Goal: Obtain resource: Download file/media

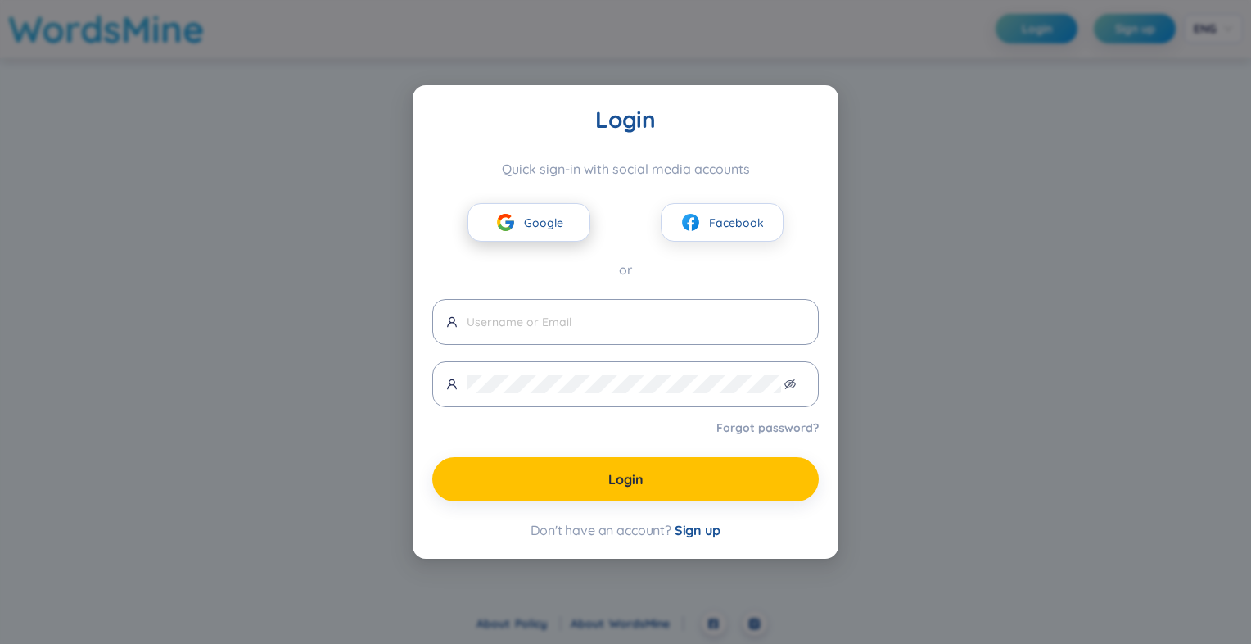
click at [549, 218] on span "Google" at bounding box center [543, 223] width 39 height 18
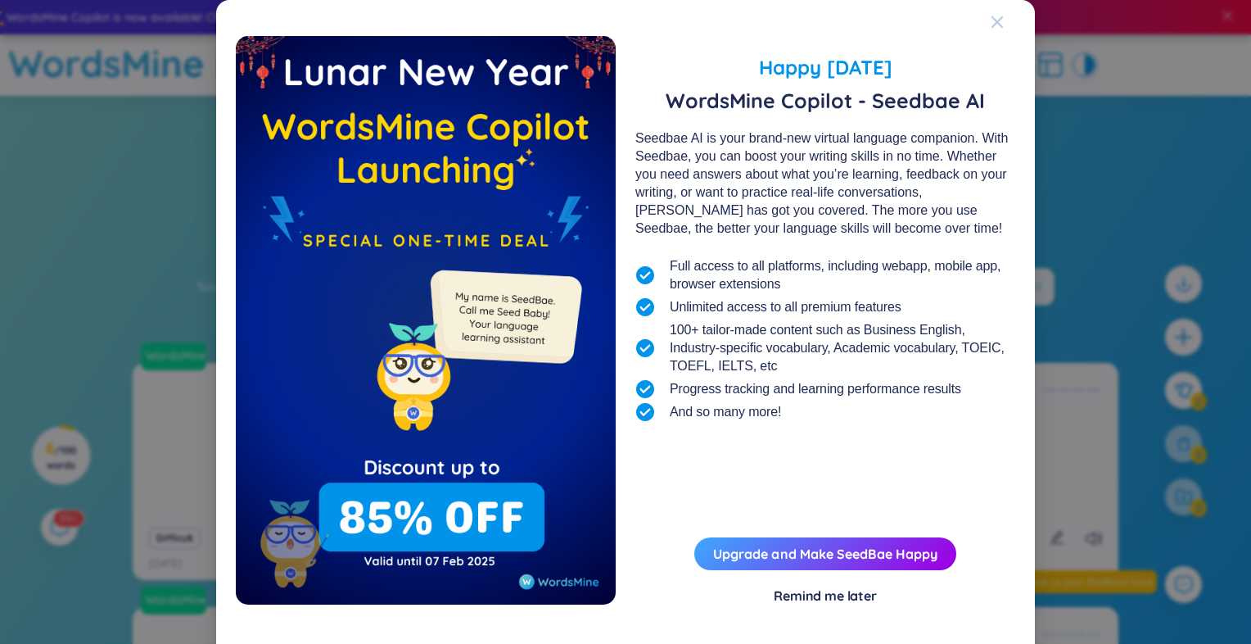
click at [994, 21] on icon "Close" at bounding box center [997, 22] width 13 height 13
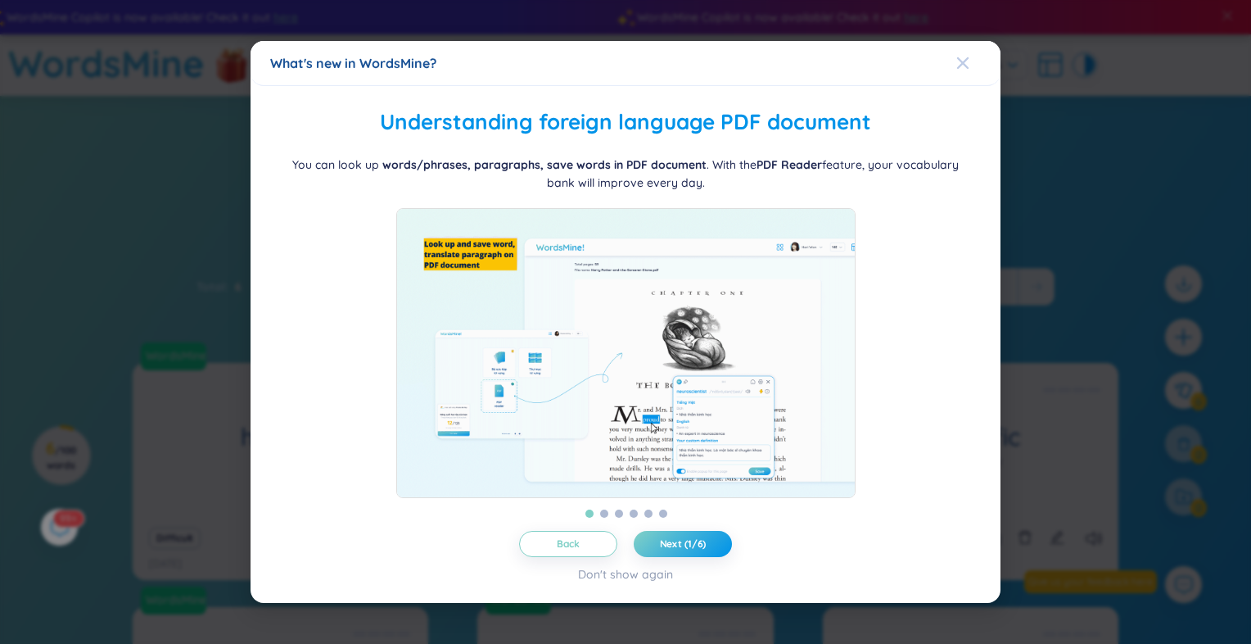
click at [964, 57] on icon "Close" at bounding box center [962, 62] width 11 height 11
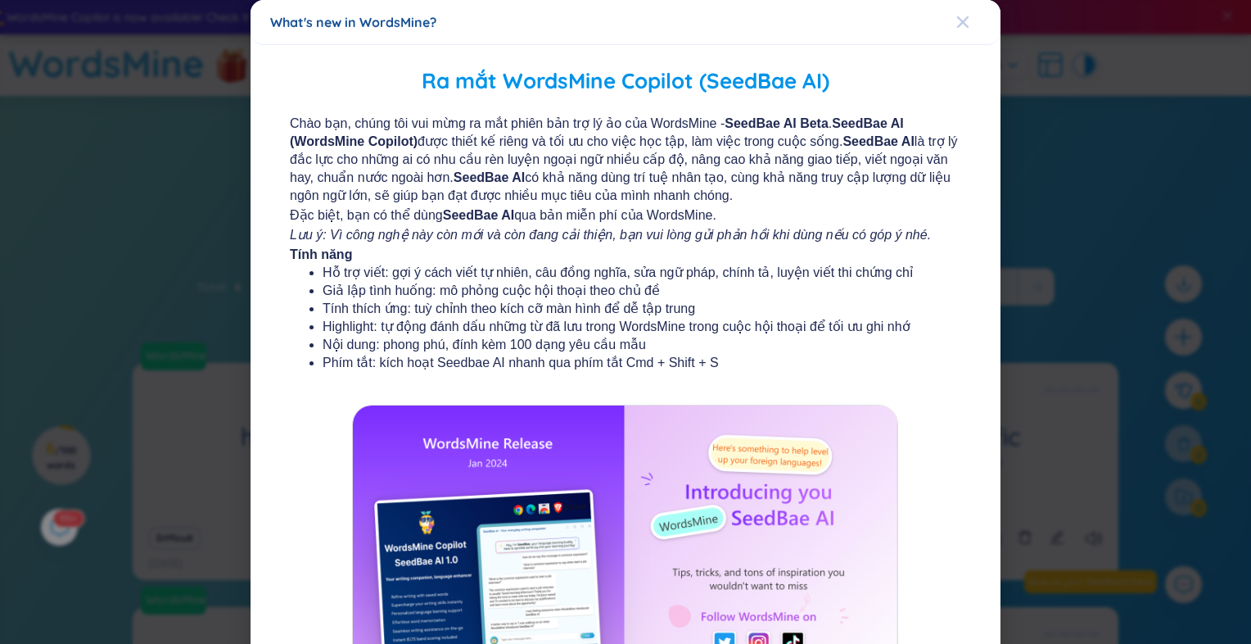
click at [956, 31] on div "Close" at bounding box center [962, 22] width 13 height 44
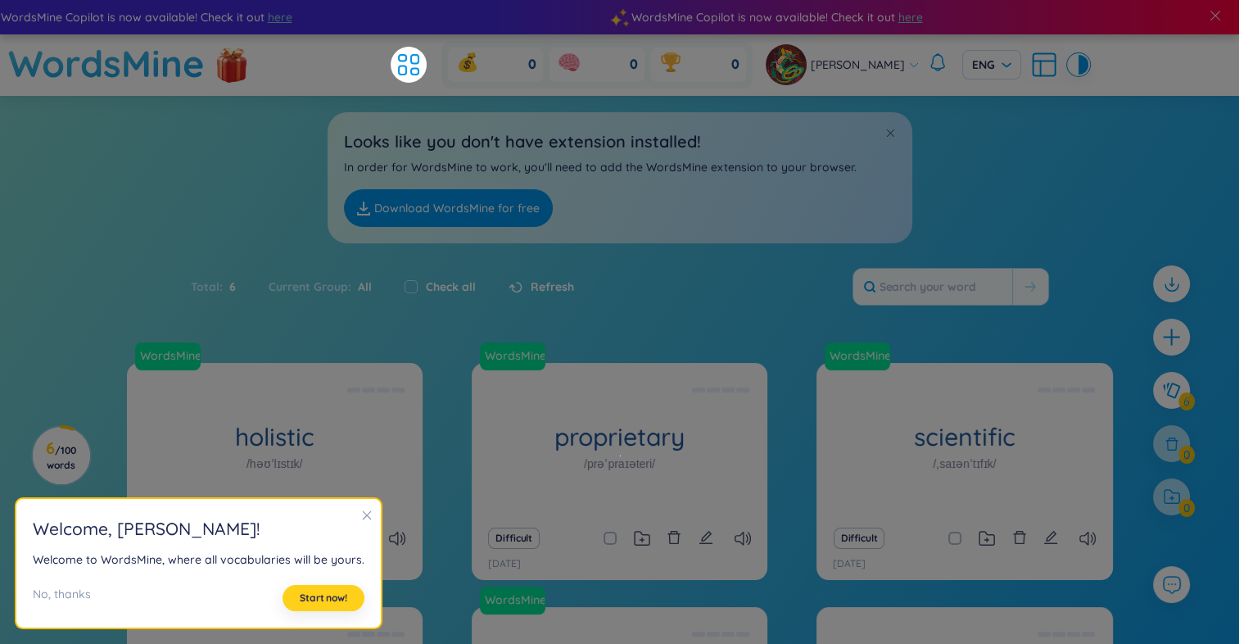
click at [326, 591] on span "Start now!" at bounding box center [323, 597] width 47 height 13
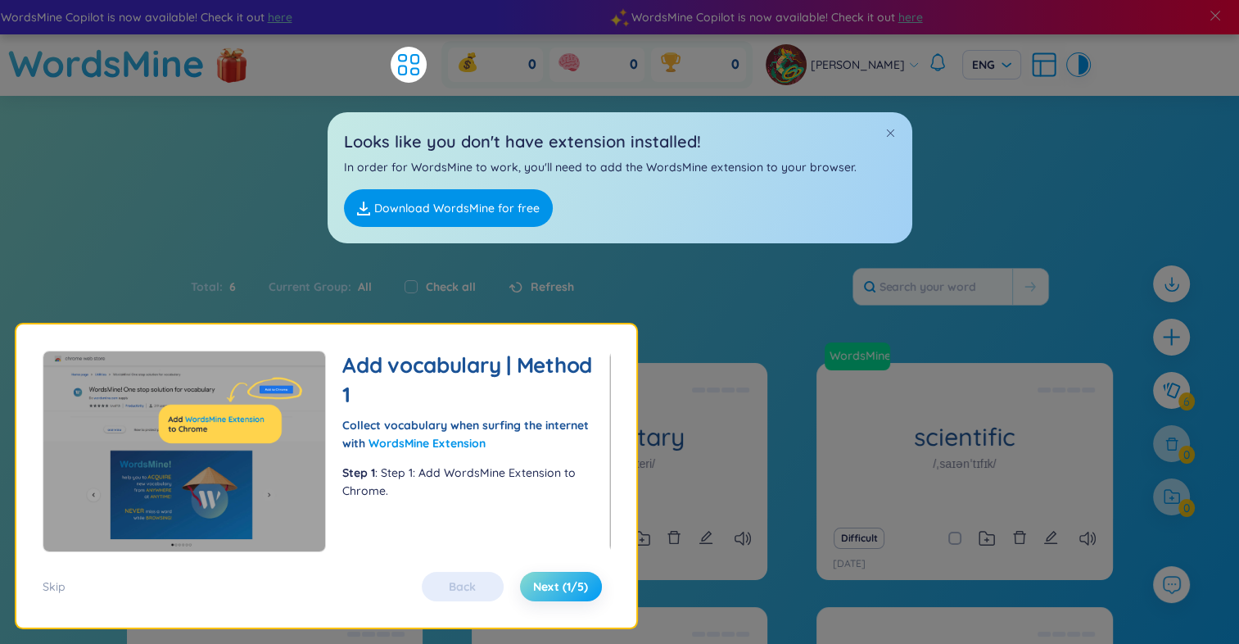
click at [564, 594] on span "Next (1/5)" at bounding box center [560, 586] width 55 height 16
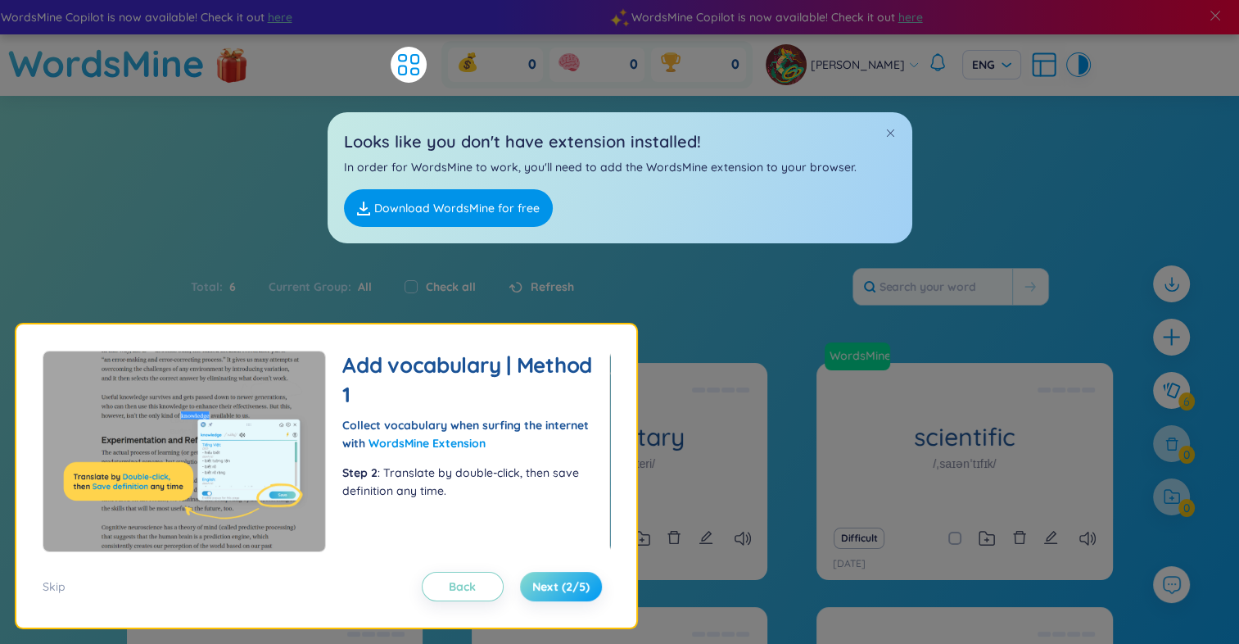
click at [568, 591] on span "Next (2/5)" at bounding box center [560, 586] width 57 height 16
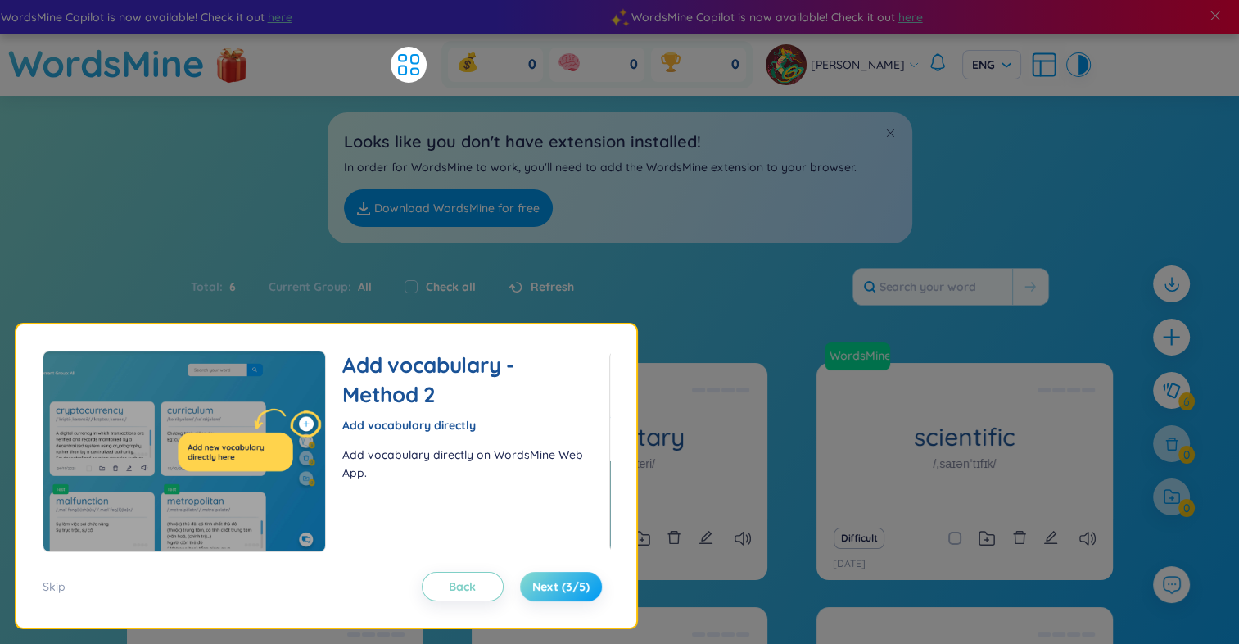
click at [568, 591] on span "Next (3/5)" at bounding box center [560, 586] width 57 height 16
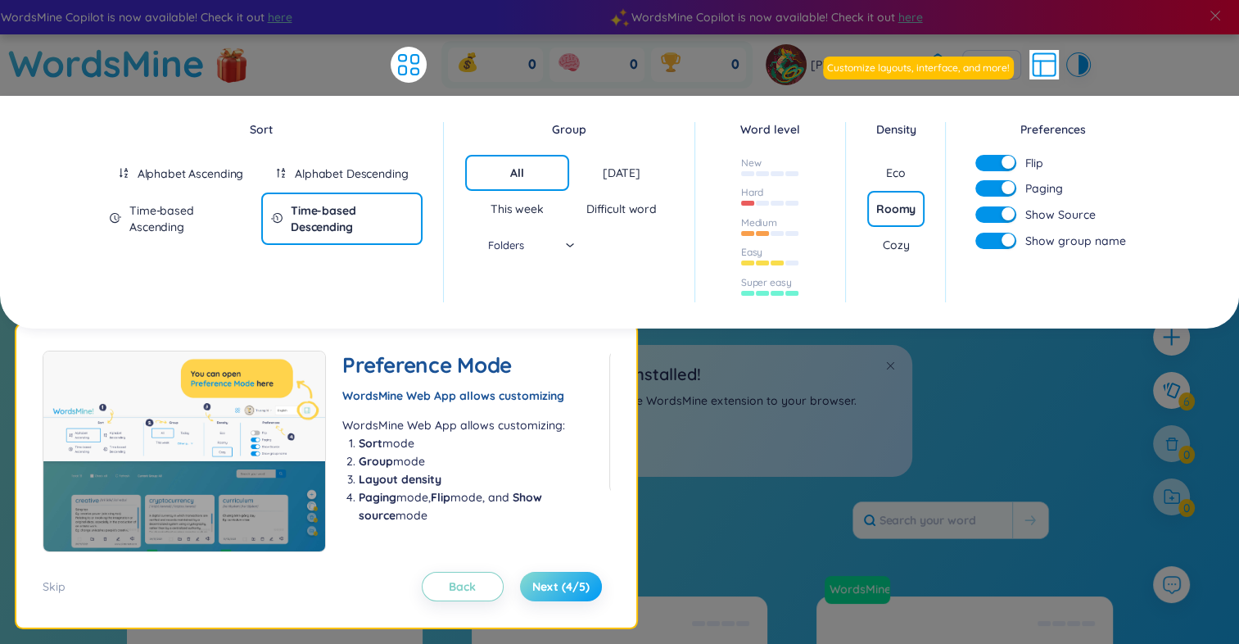
click at [568, 591] on span "Next (4/5)" at bounding box center [560, 586] width 57 height 16
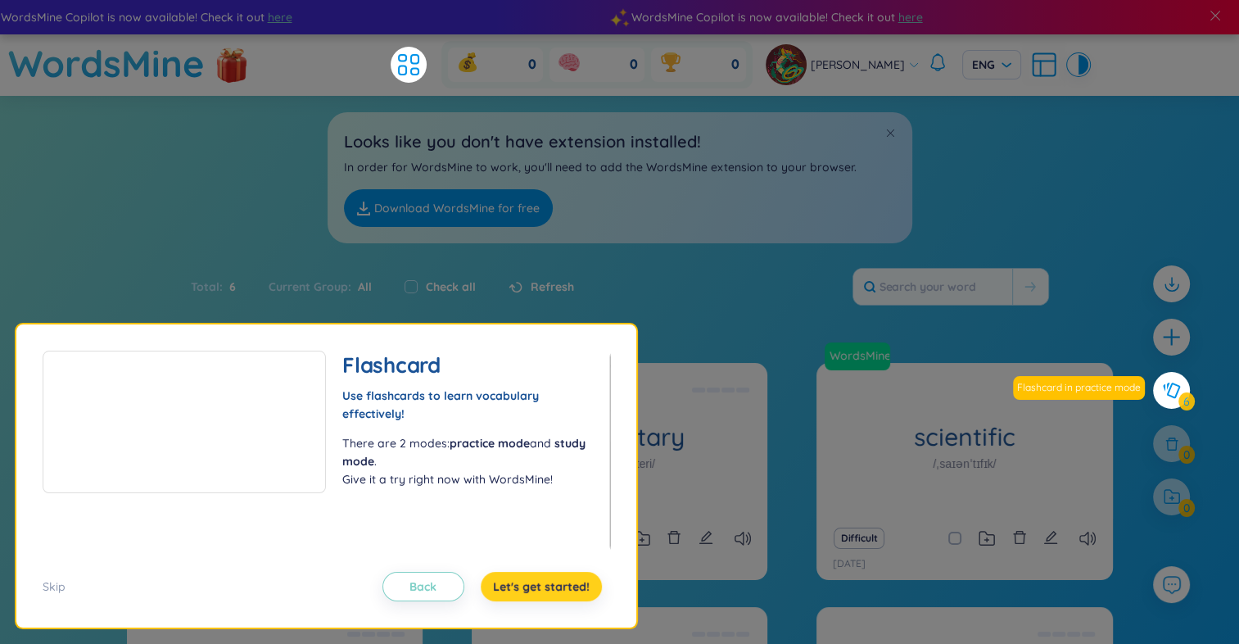
click at [568, 591] on span "Let's get started!" at bounding box center [541, 586] width 97 height 16
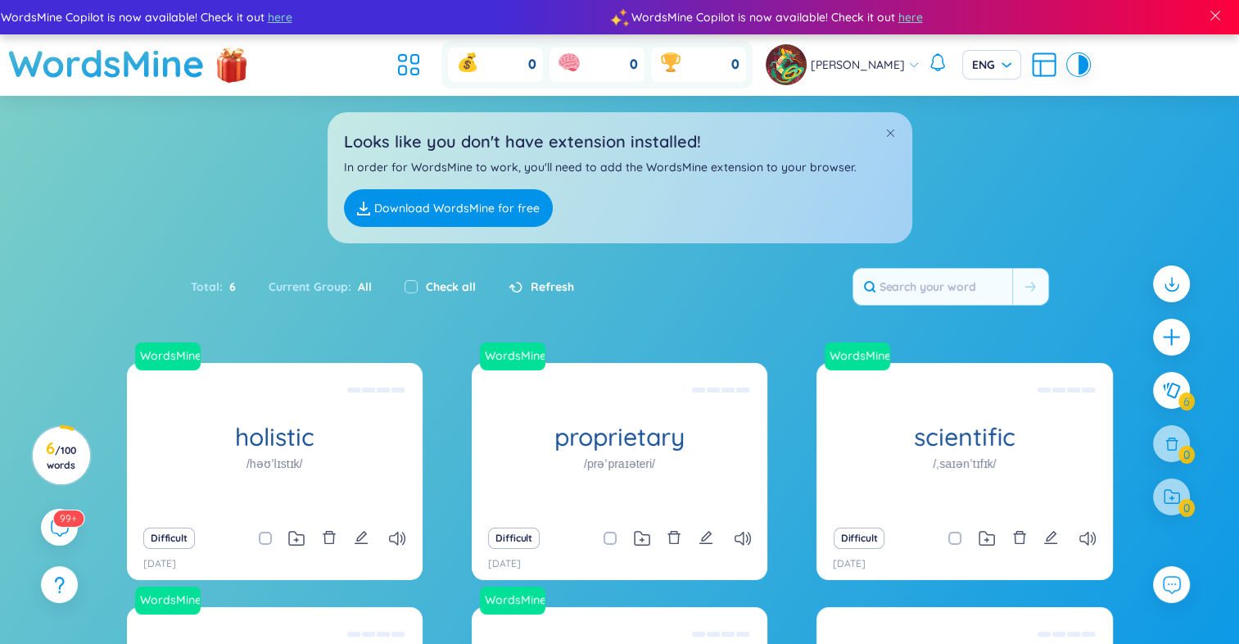
click at [468, 209] on link "Download WordsMine for free" at bounding box center [448, 208] width 209 height 38
click at [976, 64] on span "ENG" at bounding box center [991, 65] width 39 height 16
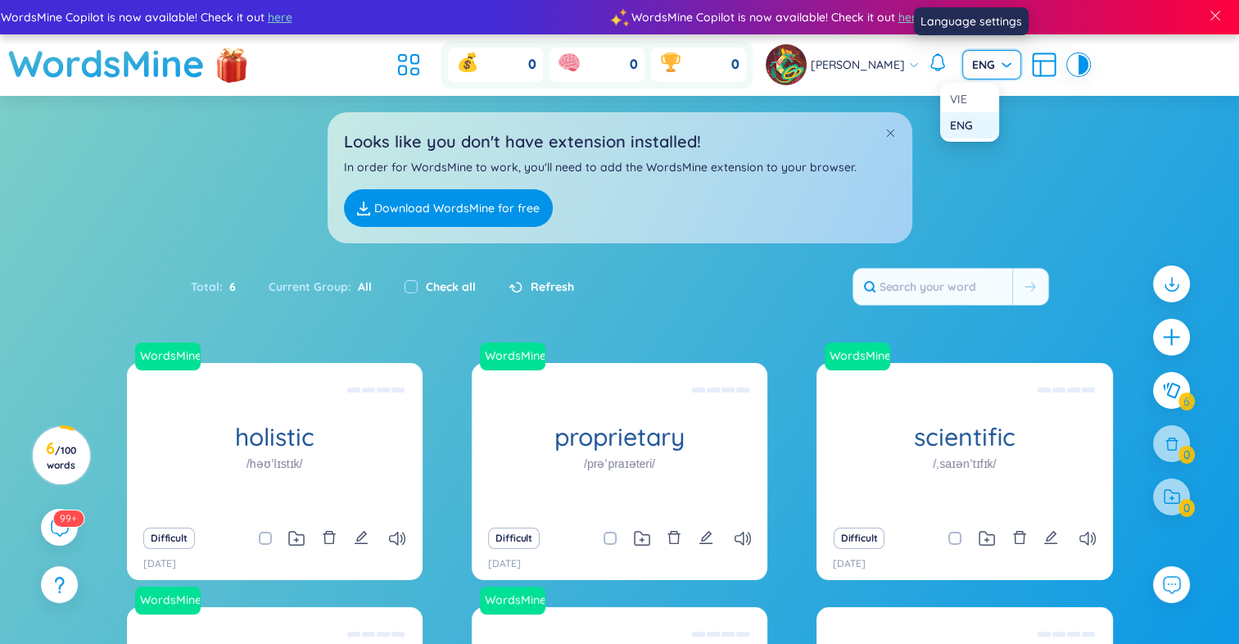
click at [976, 64] on span "ENG" at bounding box center [991, 65] width 39 height 16
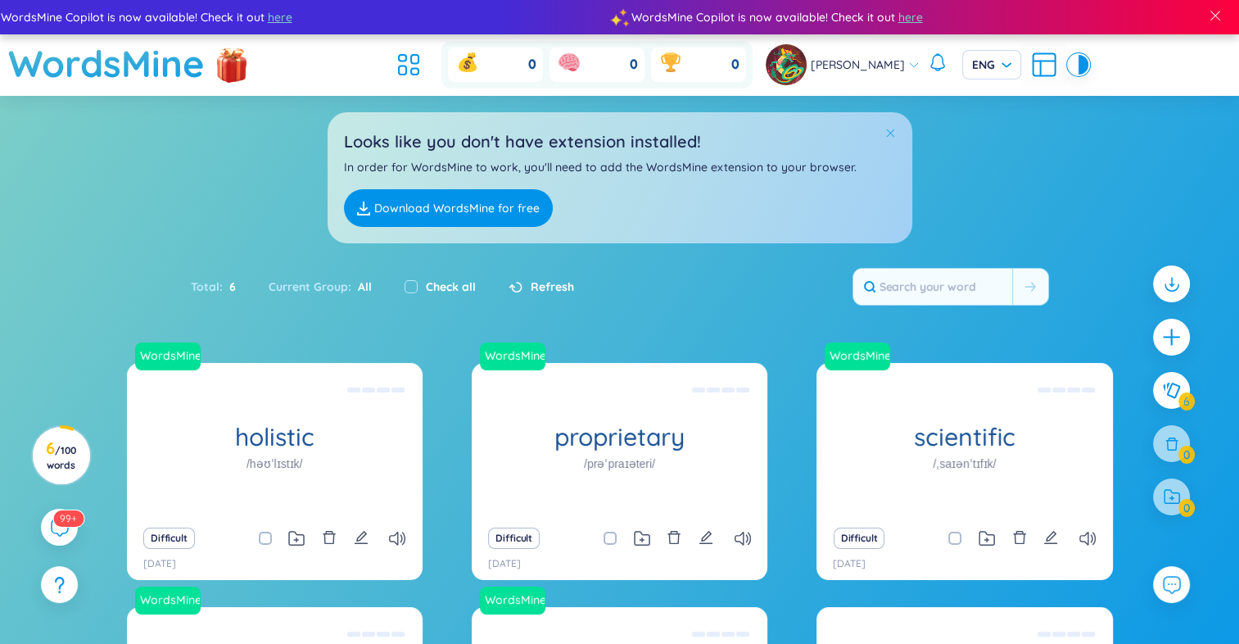
click at [893, 133] on span at bounding box center [889, 132] width 11 height 11
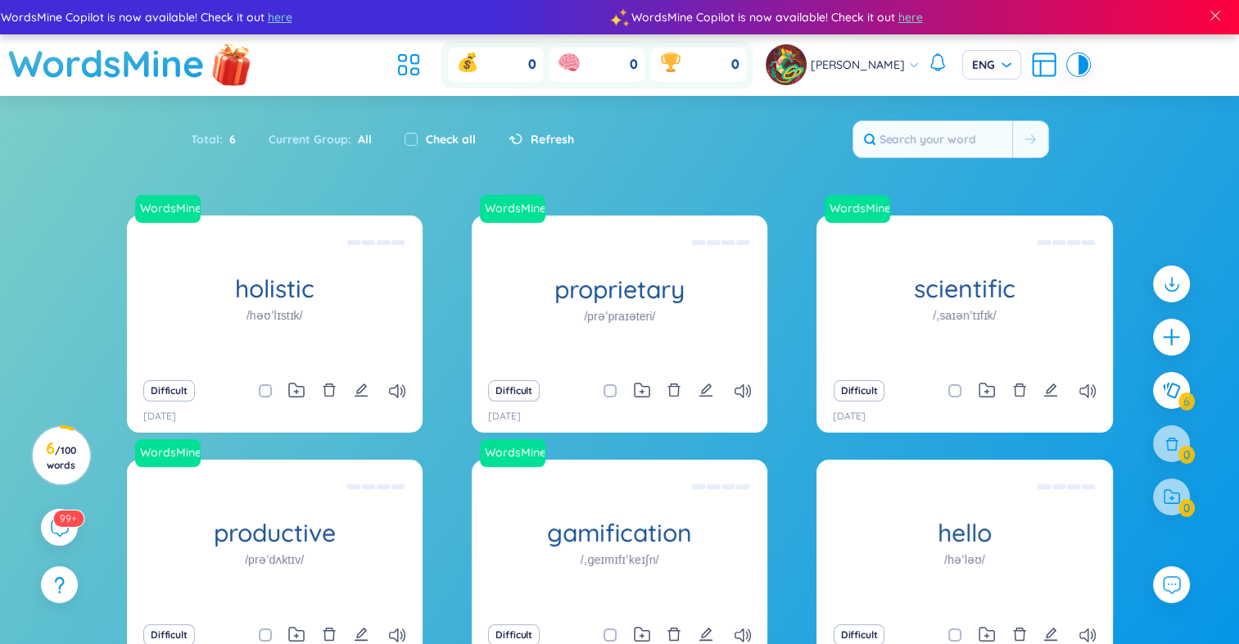
click at [219, 66] on img at bounding box center [231, 63] width 49 height 65
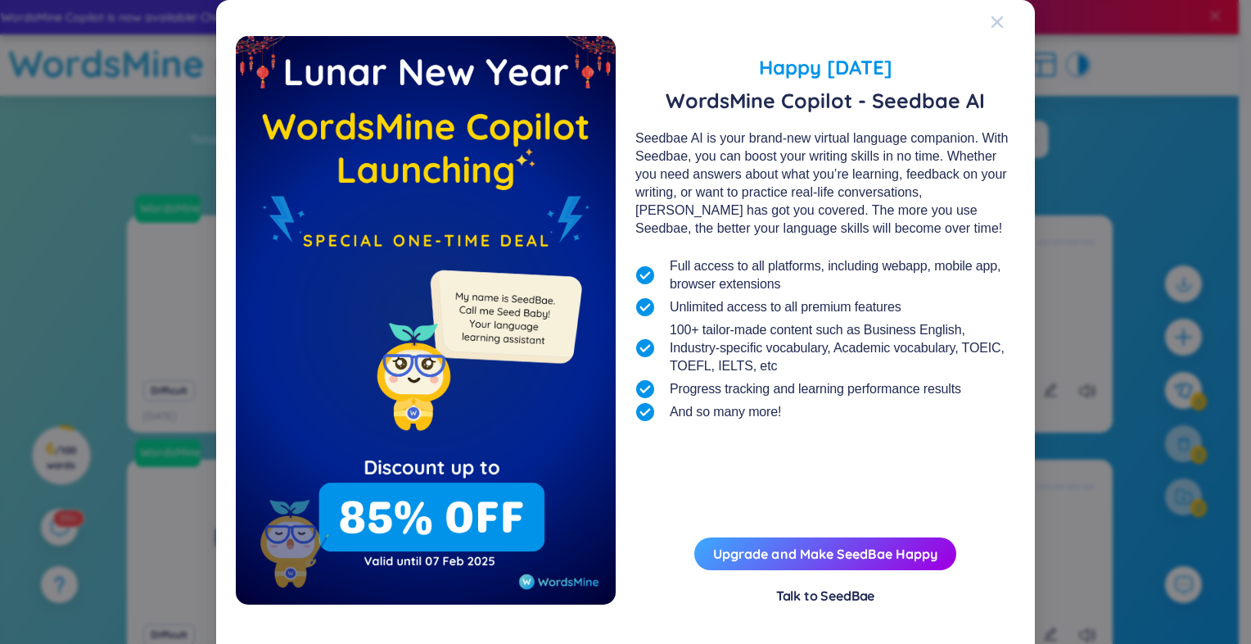
click at [996, 25] on icon "Close" at bounding box center [997, 22] width 13 height 13
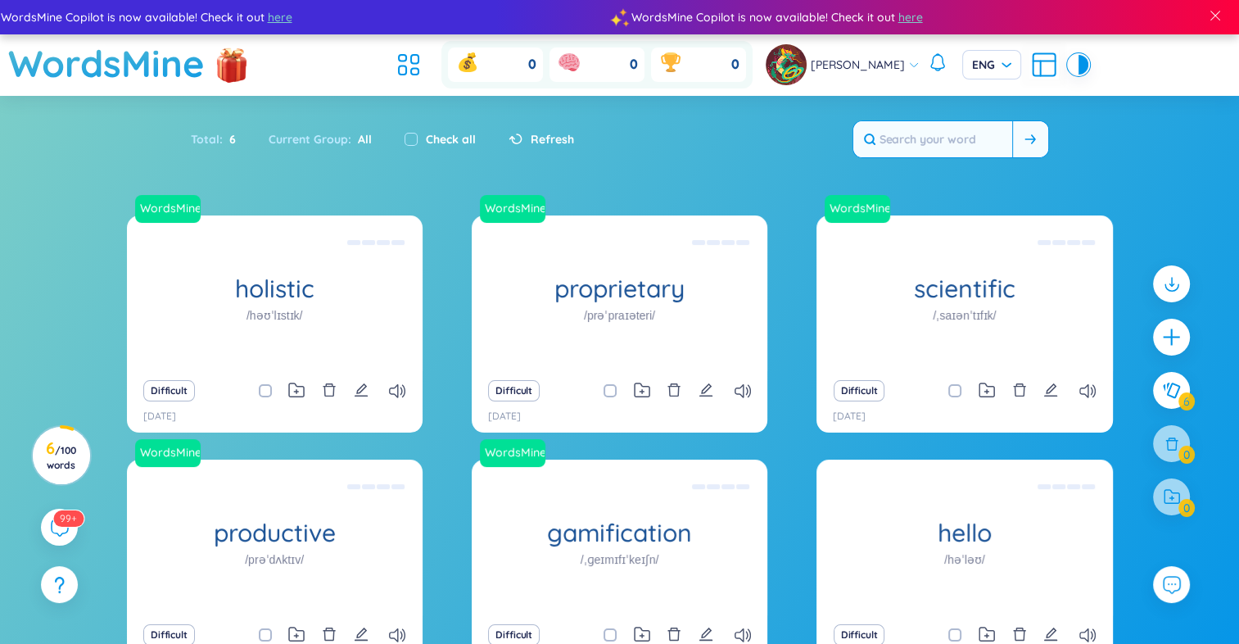
click at [1030, 141] on icon at bounding box center [1029, 139] width 11 height 10
click at [930, 138] on input "text" at bounding box center [932, 139] width 159 height 36
click at [1217, 17] on span at bounding box center [1215, 15] width 15 height 15
